Goal: Task Accomplishment & Management: Complete application form

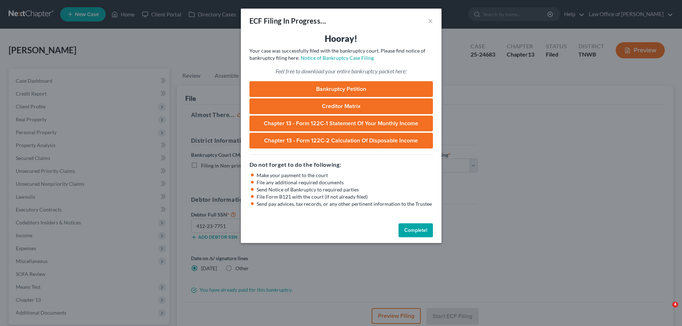
select select "1"
click at [413, 226] on button "Complete!" at bounding box center [415, 231] width 34 height 14
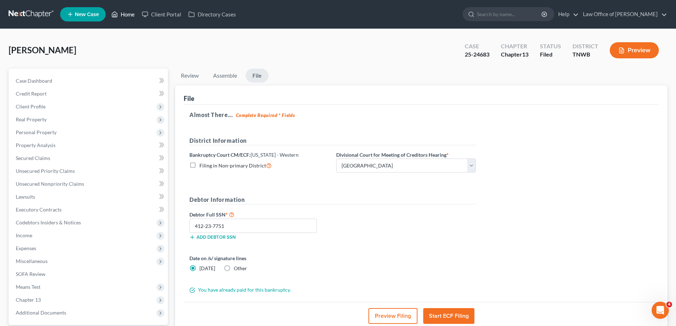
click at [129, 14] on link "Home" at bounding box center [123, 14] width 30 height 13
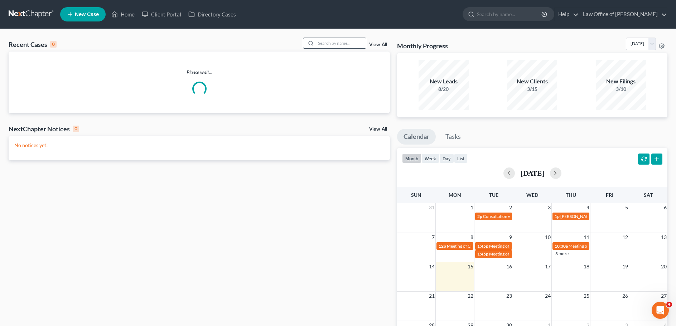
click at [355, 41] on input "search" at bounding box center [341, 43] width 50 height 10
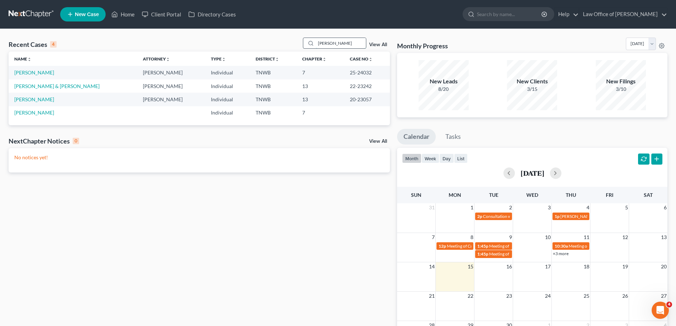
click at [341, 45] on input "[PERSON_NAME]" at bounding box center [341, 43] width 50 height 10
type input "b"
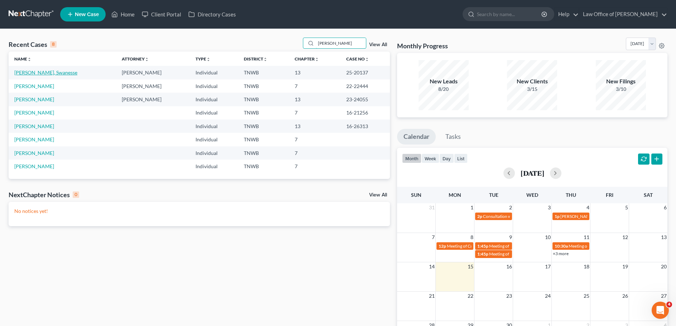
type input "[PERSON_NAME]"
click at [30, 74] on link "[PERSON_NAME], Swanesse" at bounding box center [45, 73] width 63 height 6
